Goal: Information Seeking & Learning: Learn about a topic

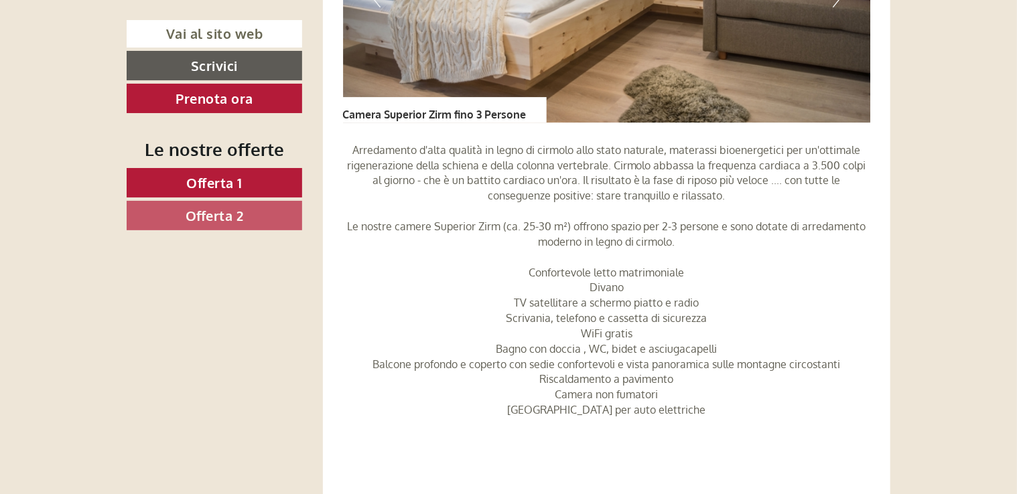
scroll to position [2322, 0]
click at [255, 216] on link "Offerta 2" at bounding box center [215, 215] width 176 height 29
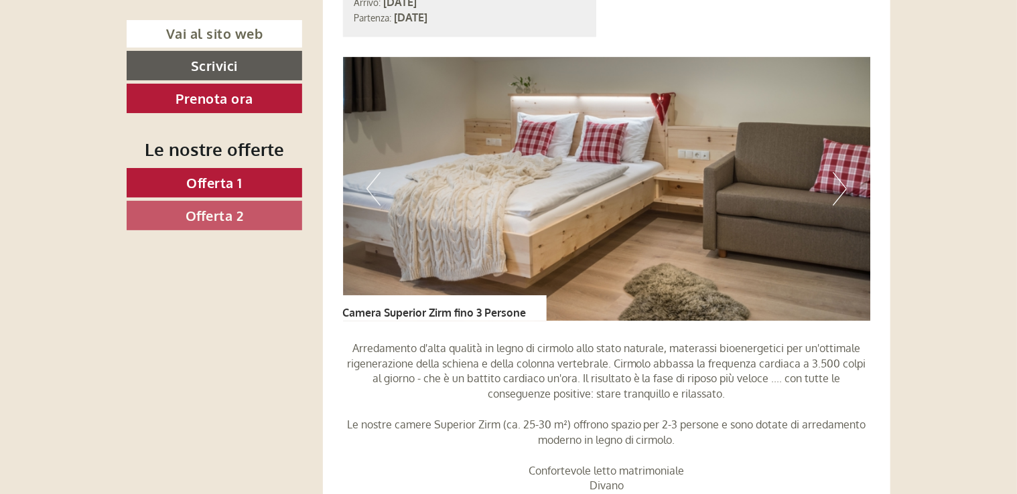
scroll to position [2122, 0]
click at [192, 204] on link "Offerta 2" at bounding box center [215, 215] width 176 height 29
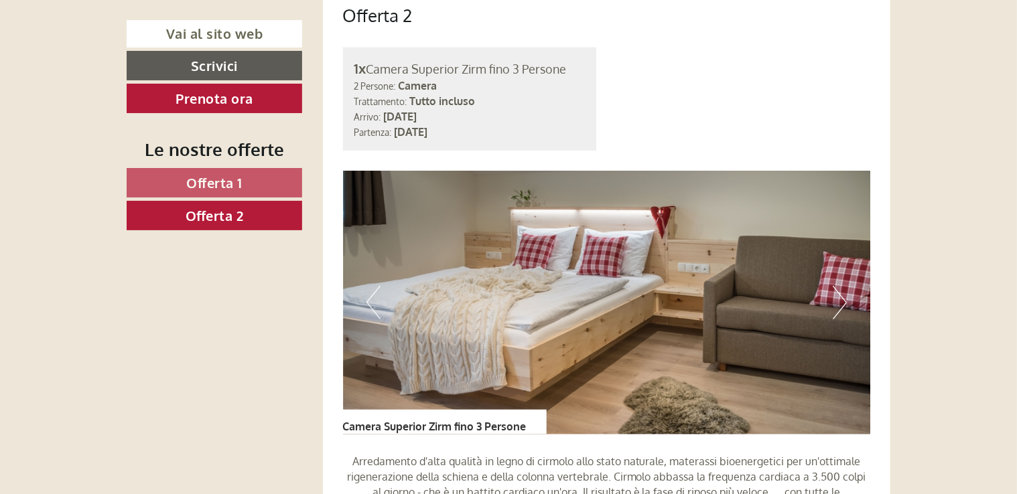
scroll to position [1072, 0]
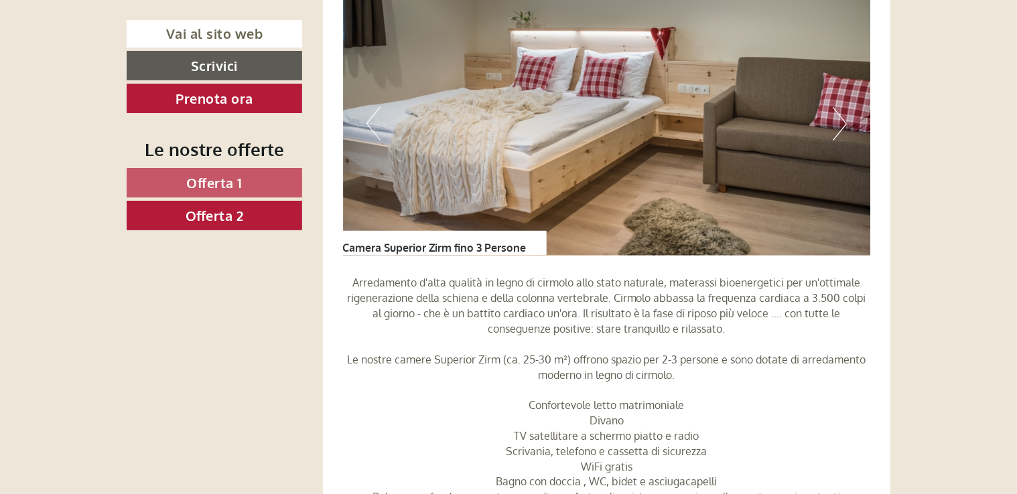
click at [839, 127] on button "Next" at bounding box center [840, 123] width 14 height 33
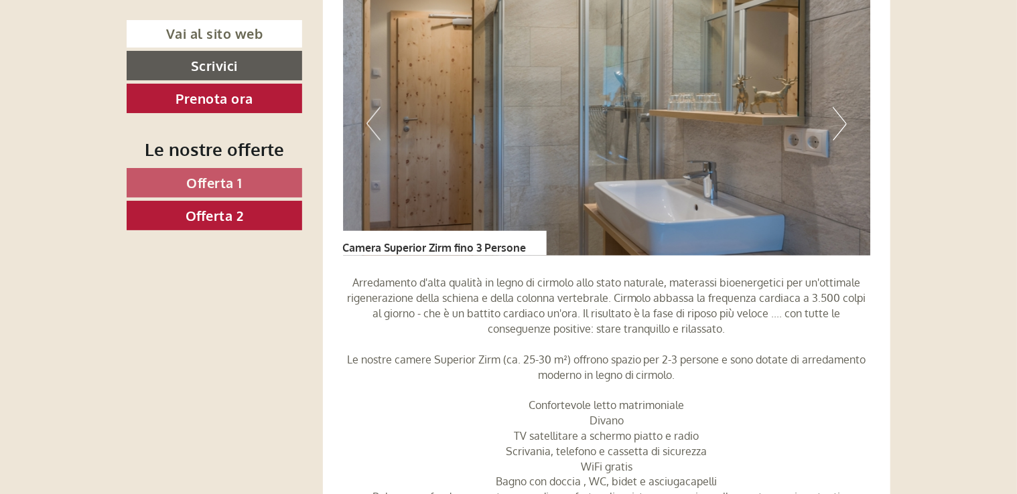
click at [839, 127] on button "Next" at bounding box center [840, 123] width 14 height 33
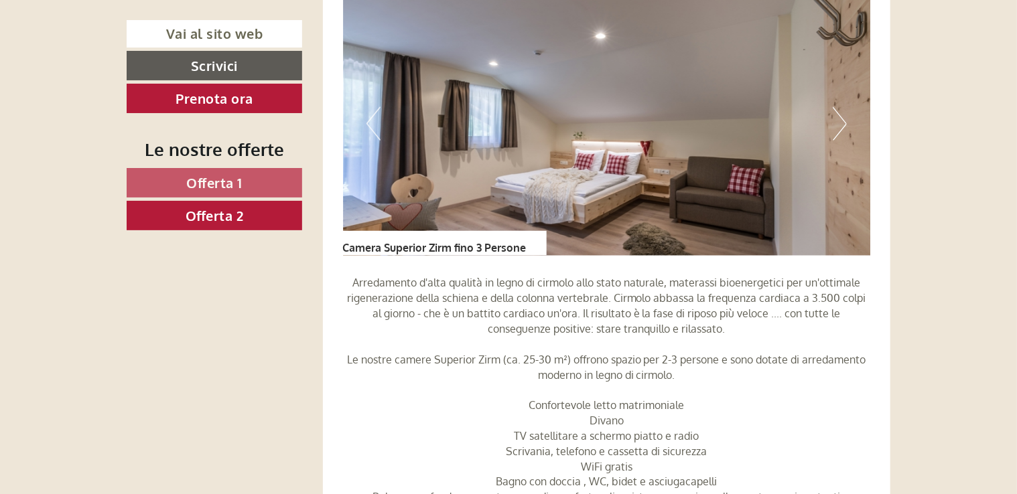
click at [841, 126] on button "Next" at bounding box center [840, 123] width 14 height 33
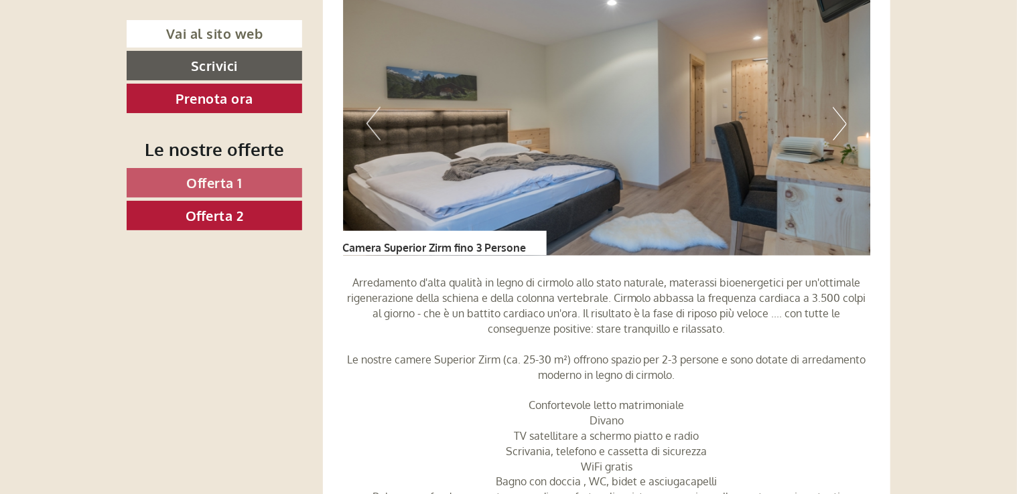
click at [841, 126] on button "Next" at bounding box center [840, 123] width 14 height 33
